Goal: Find specific page/section

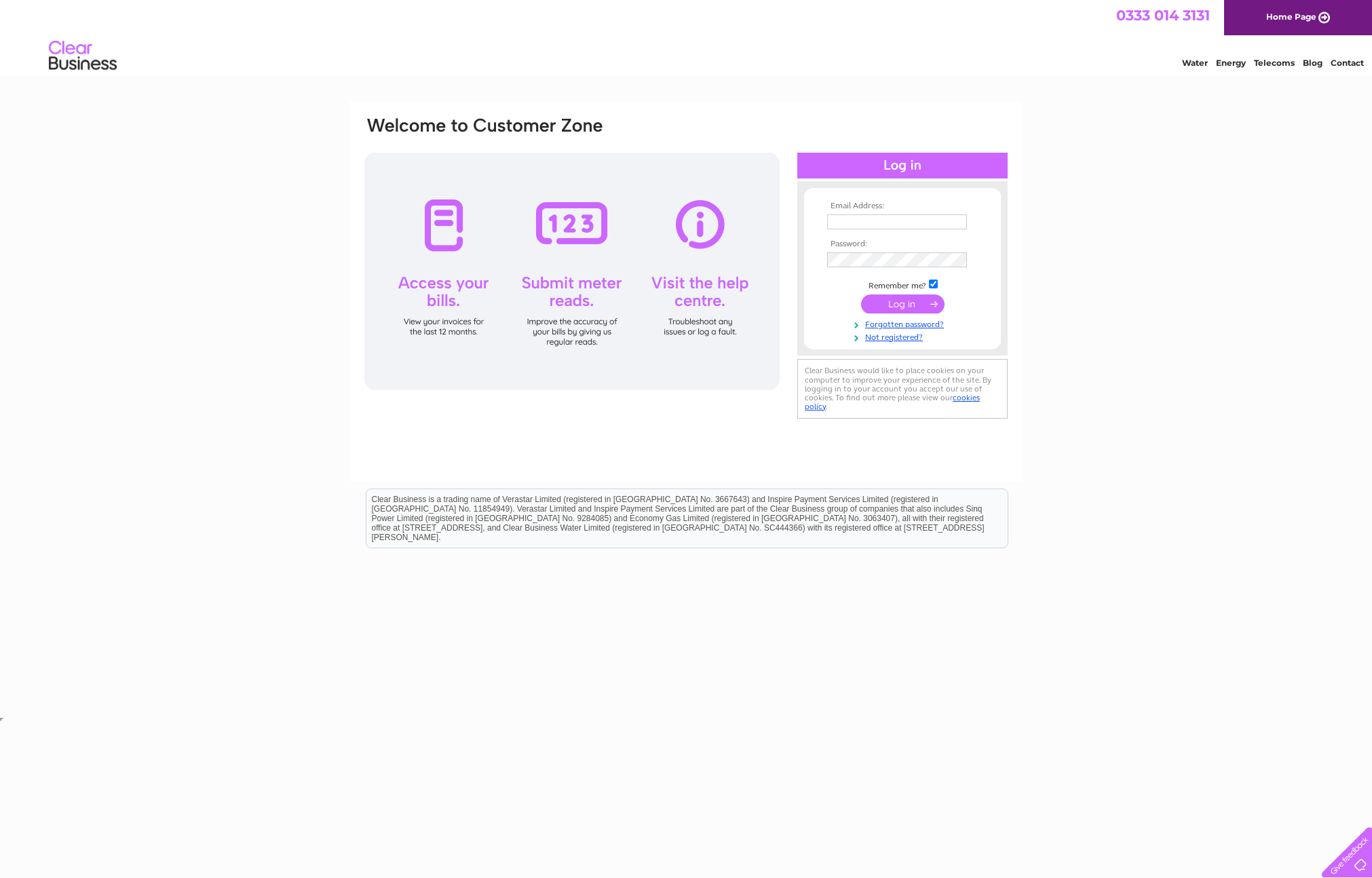
click at [450, 239] on div at bounding box center [572, 271] width 415 height 238
click at [436, 322] on div at bounding box center [572, 271] width 415 height 238
click at [1268, 66] on link "Telecoms" at bounding box center [1274, 63] width 41 height 10
